Goal: Information Seeking & Learning: Learn about a topic

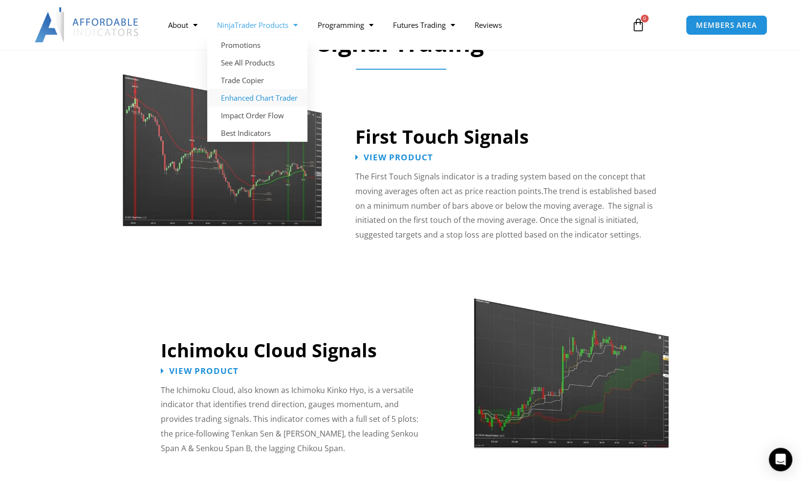
click at [244, 95] on link "Enhanced Chart Trader" at bounding box center [257, 98] width 100 height 18
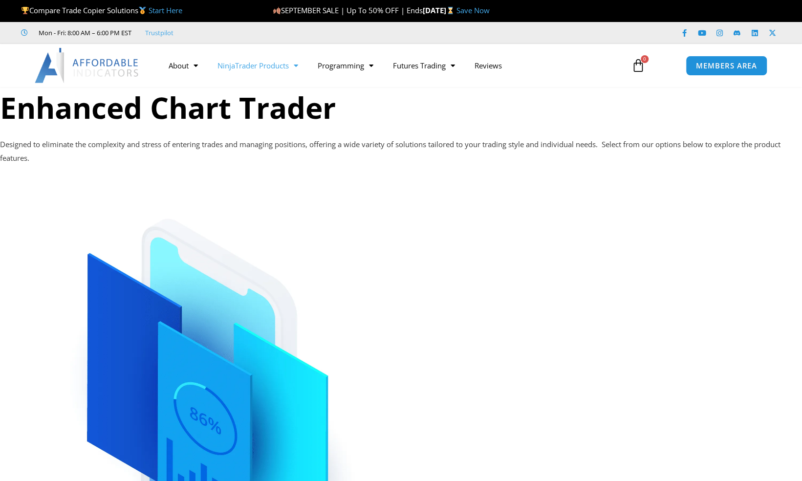
click at [274, 67] on link "NinjaTrader Products" at bounding box center [258, 65] width 100 height 22
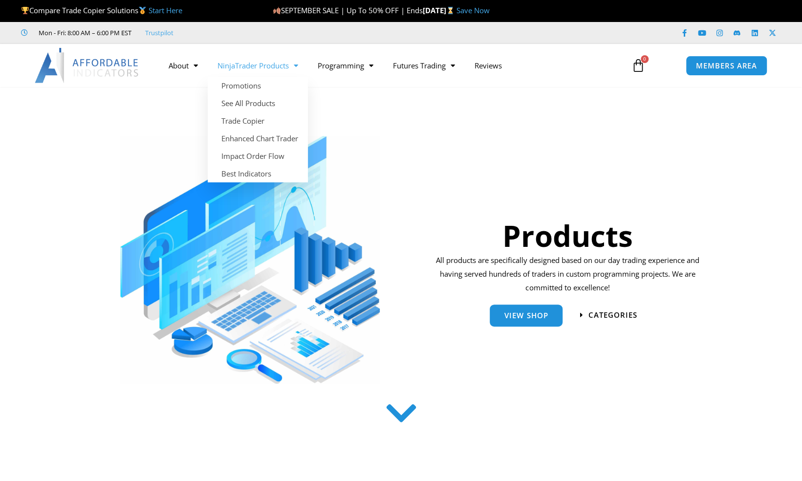
click at [248, 64] on link "NinjaTrader Products" at bounding box center [258, 65] width 100 height 22
click at [248, 155] on link "Impact Order Flow" at bounding box center [258, 156] width 100 height 18
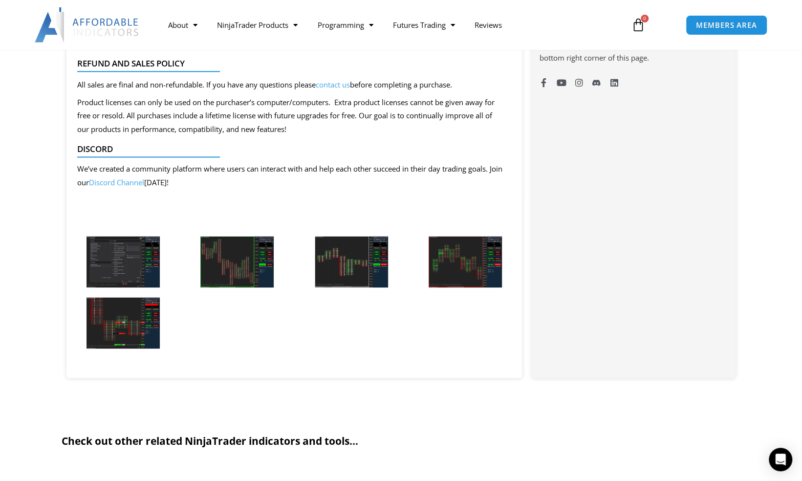
scroll to position [822, 0]
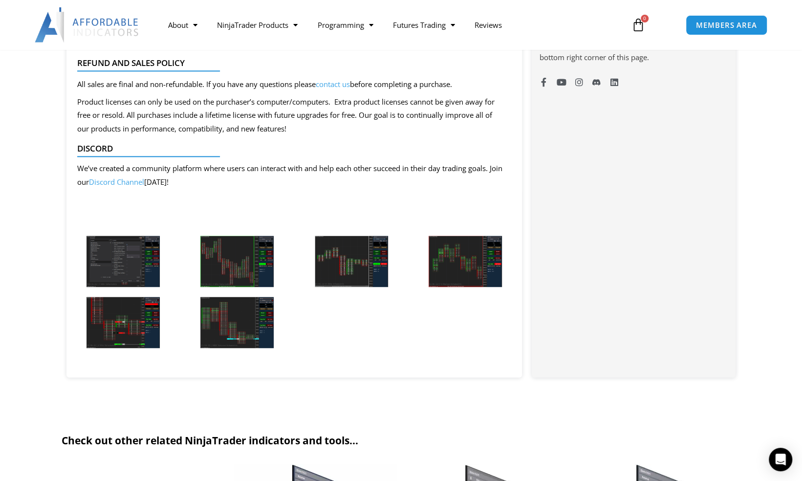
click at [133, 265] on img at bounding box center [123, 261] width 73 height 51
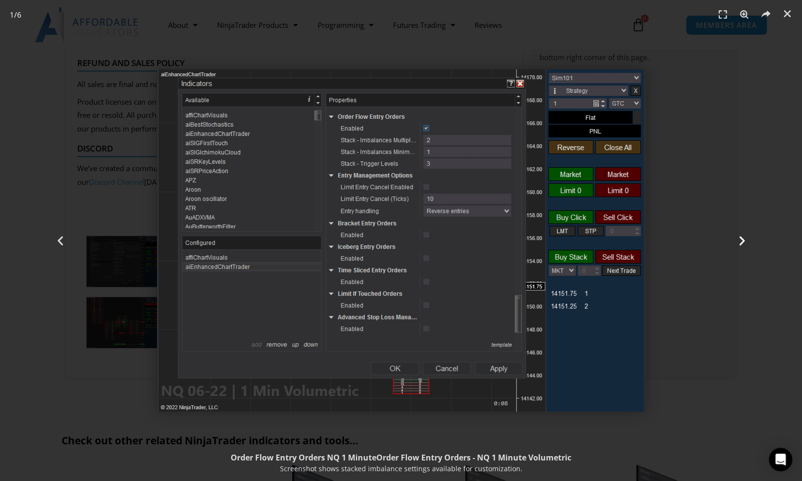
click at [741, 237] on icon "Next slide" at bounding box center [742, 241] width 12 height 12
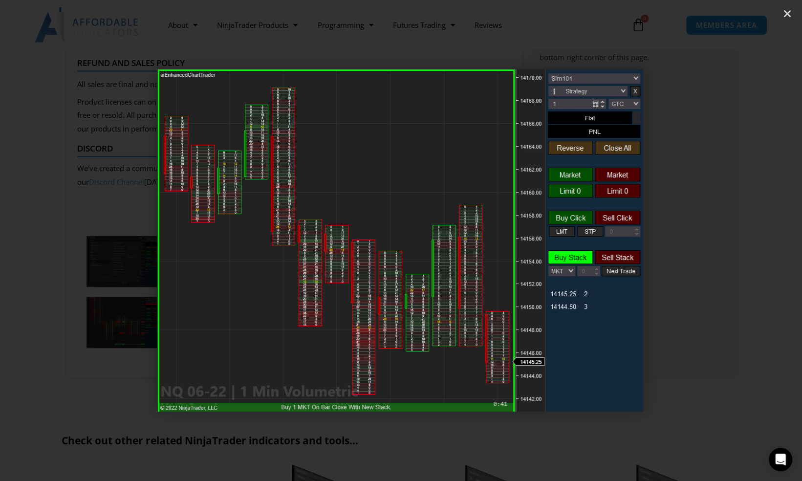
click at [741, 237] on icon "Next slide" at bounding box center [742, 241] width 12 height 12
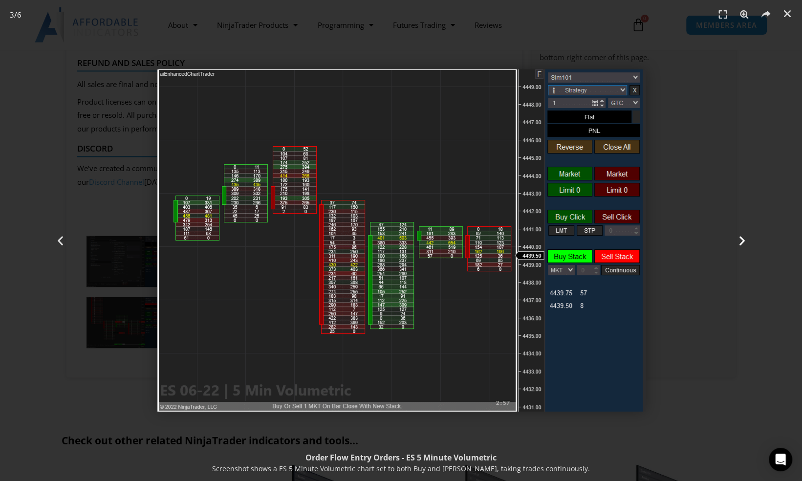
click at [741, 237] on icon "Next slide" at bounding box center [742, 241] width 12 height 12
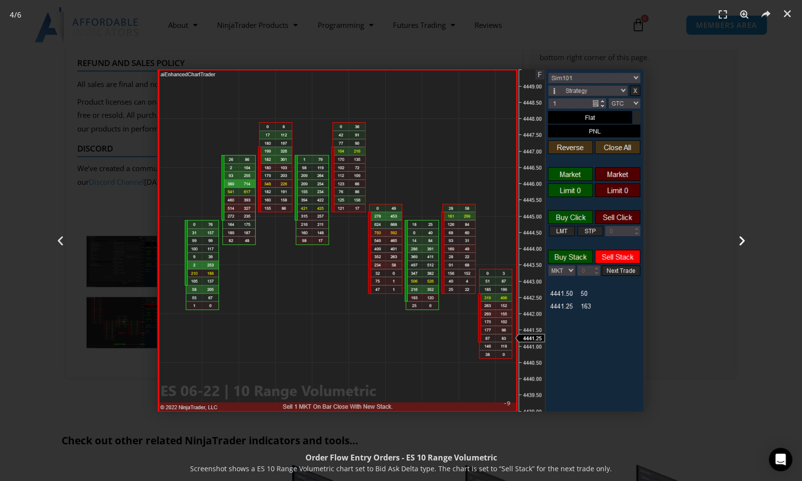
click at [741, 239] on icon "Next slide" at bounding box center [742, 241] width 12 height 12
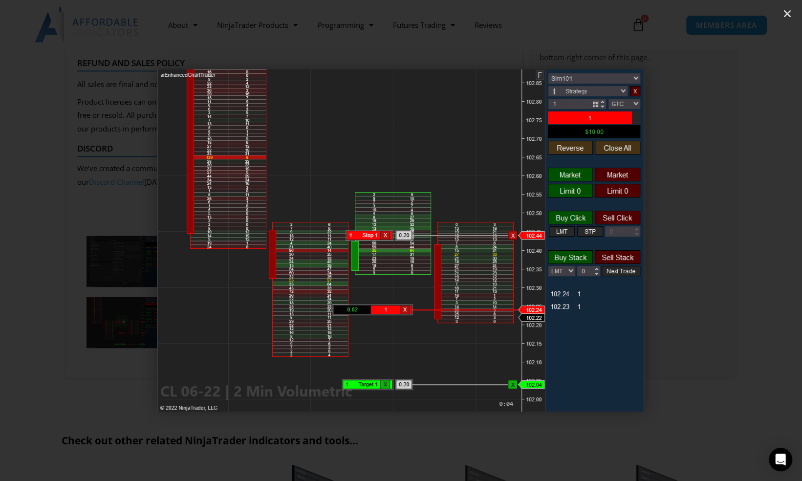
click at [741, 239] on icon "Next slide" at bounding box center [742, 241] width 12 height 12
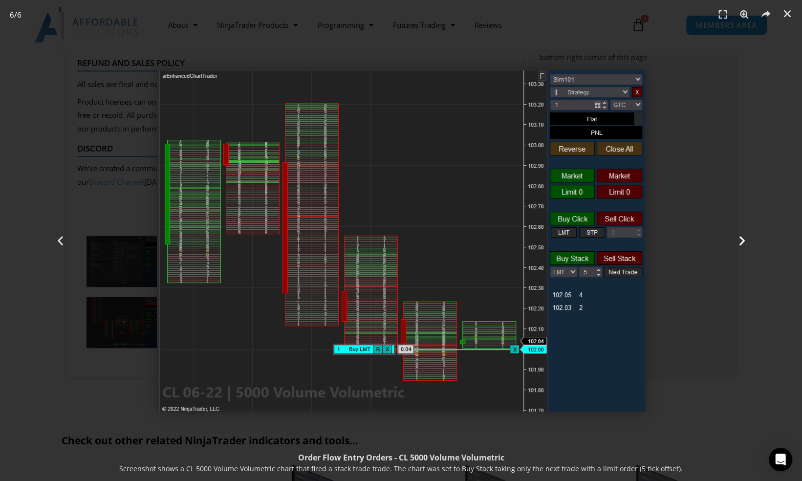
click at [741, 239] on icon "Next slide" at bounding box center [742, 241] width 12 height 12
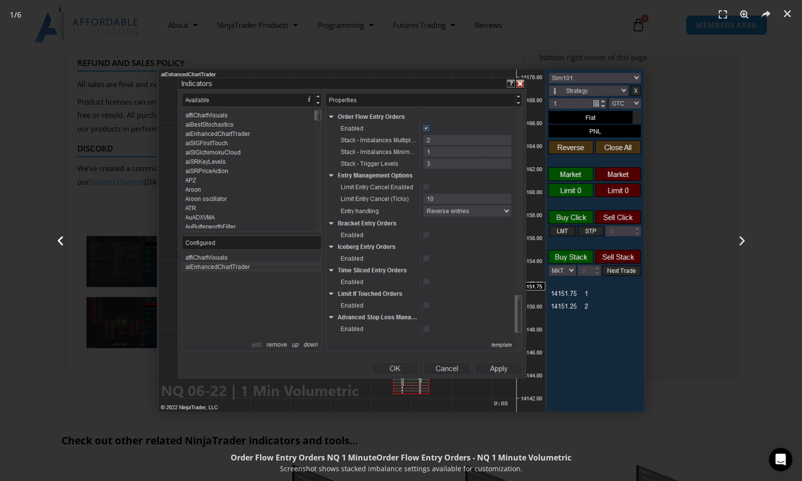
click at [17, 184] on div "Previous" at bounding box center [60, 240] width 120 height 481
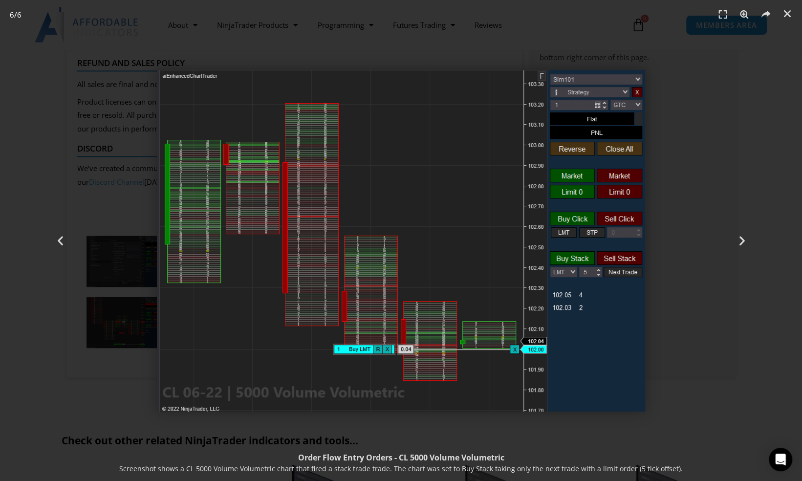
click at [530, 30] on div "6 / 6" at bounding box center [401, 240] width 802 height 481
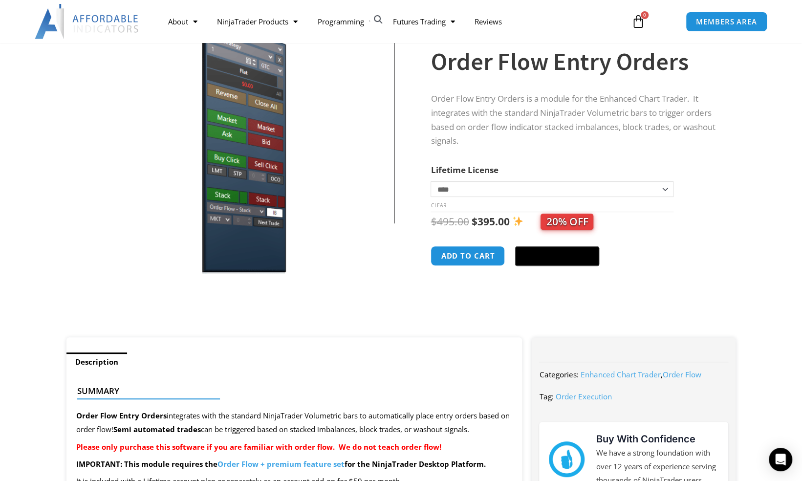
scroll to position [100, 0]
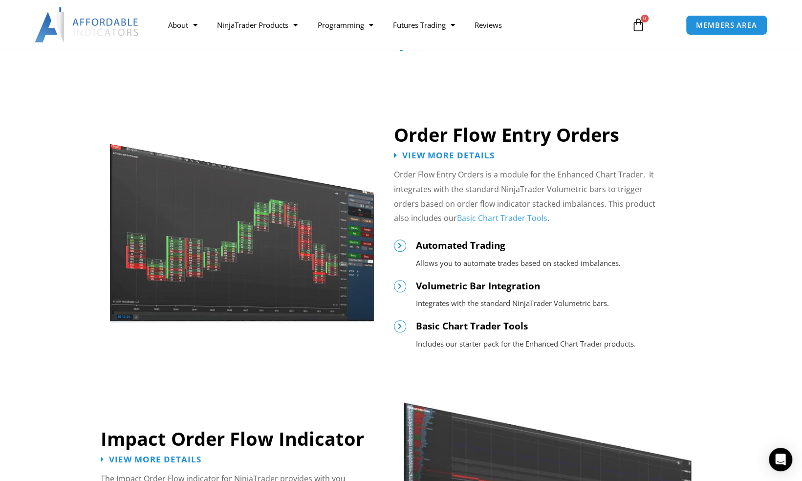
scroll to position [448, 0]
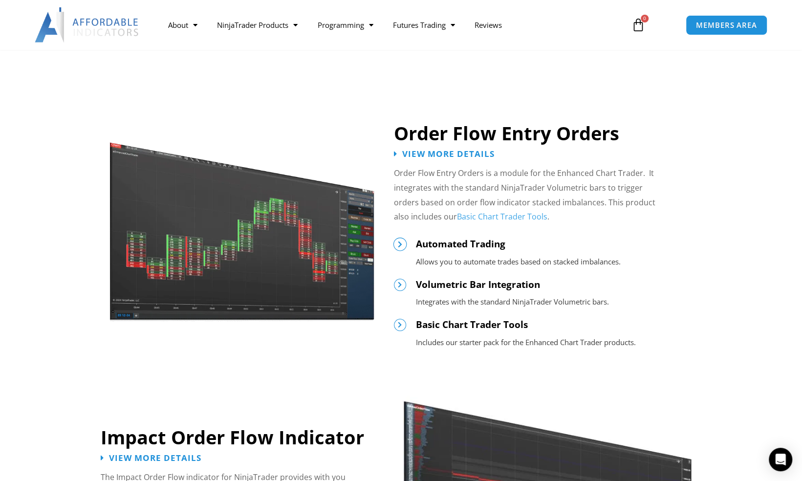
click at [399, 242] on icon at bounding box center [399, 244] width 7 height 7
click at [398, 244] on icon at bounding box center [399, 244] width 7 height 7
click at [399, 284] on icon at bounding box center [399, 284] width 7 height 7
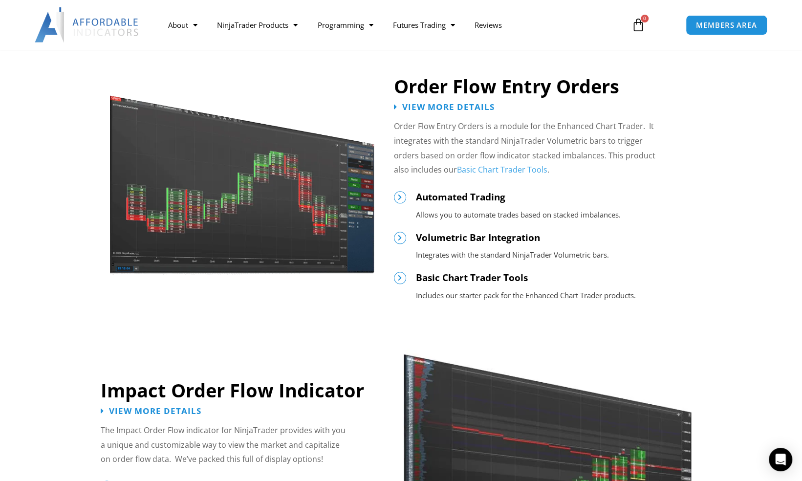
scroll to position [495, 0]
click at [423, 110] on span "View More Details" at bounding box center [449, 107] width 102 height 9
